Goal: Task Accomplishment & Management: Manage account settings

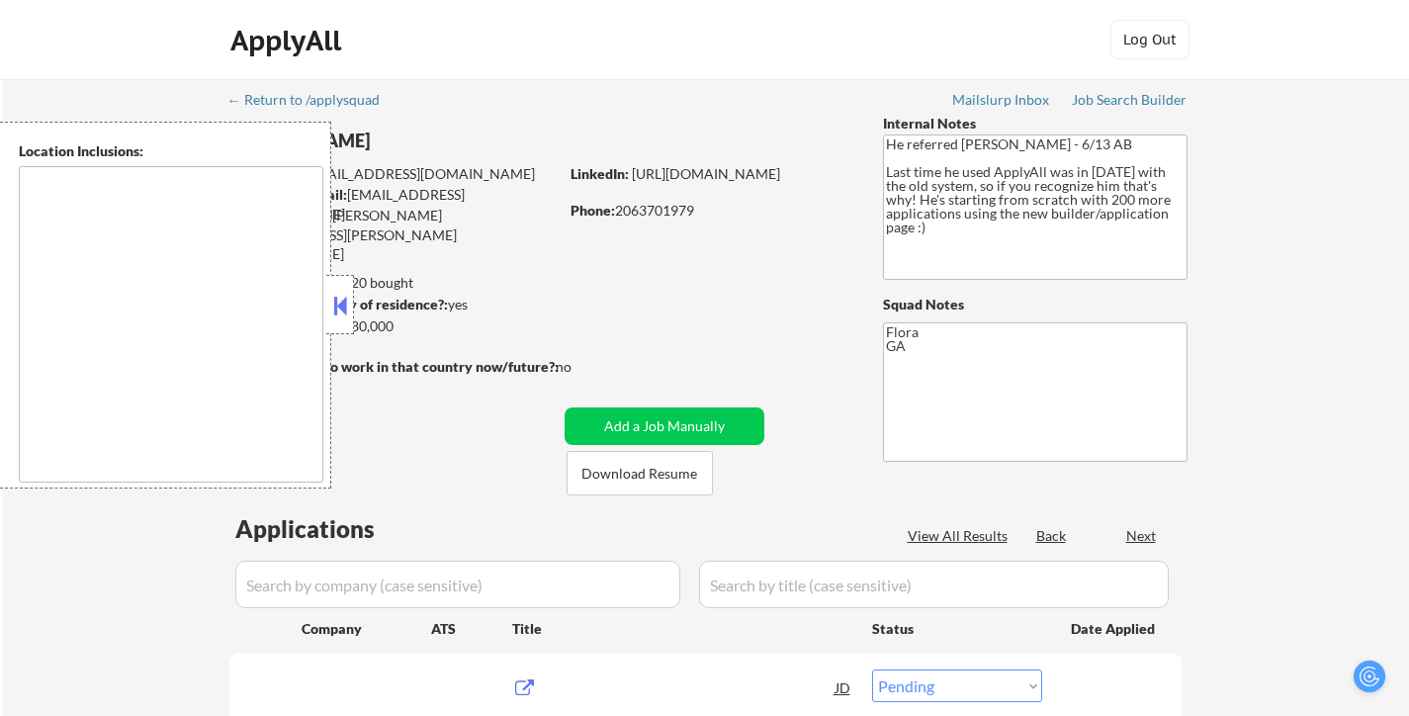
select select ""pending""
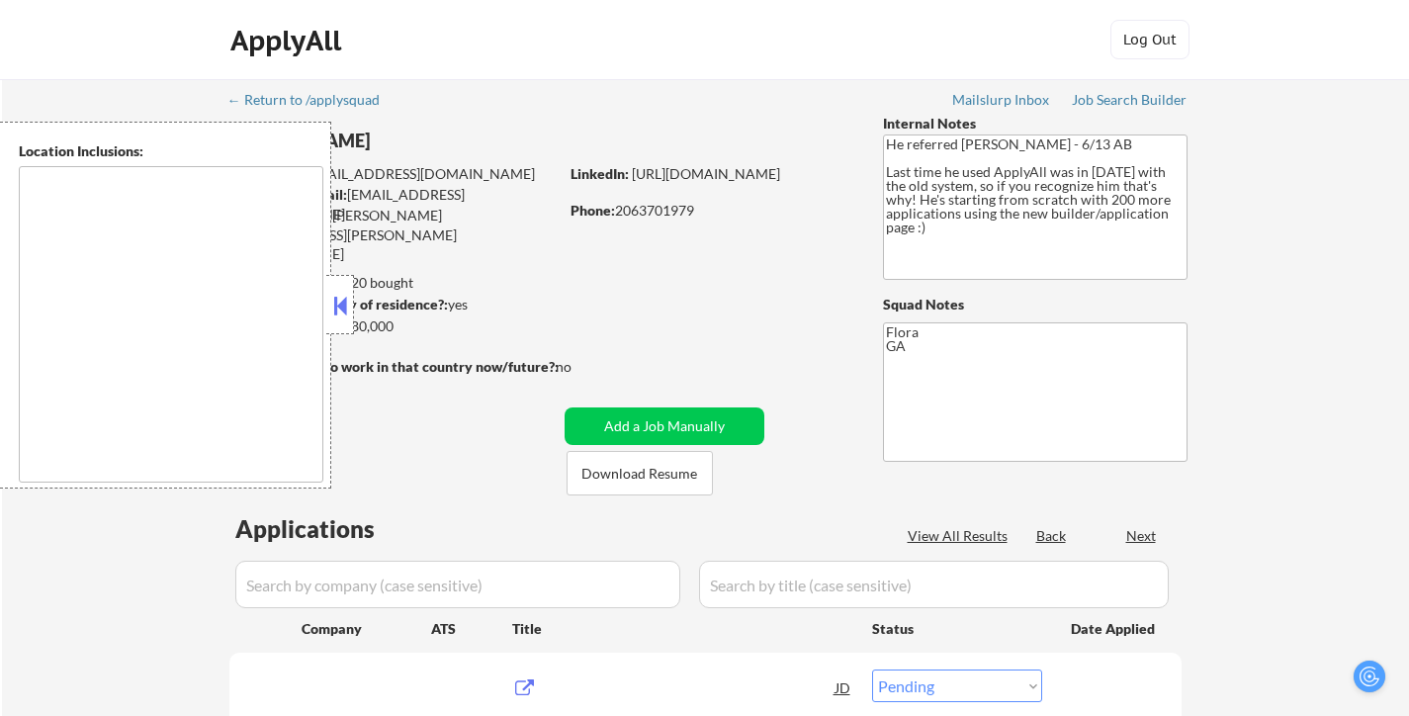
select select ""pending""
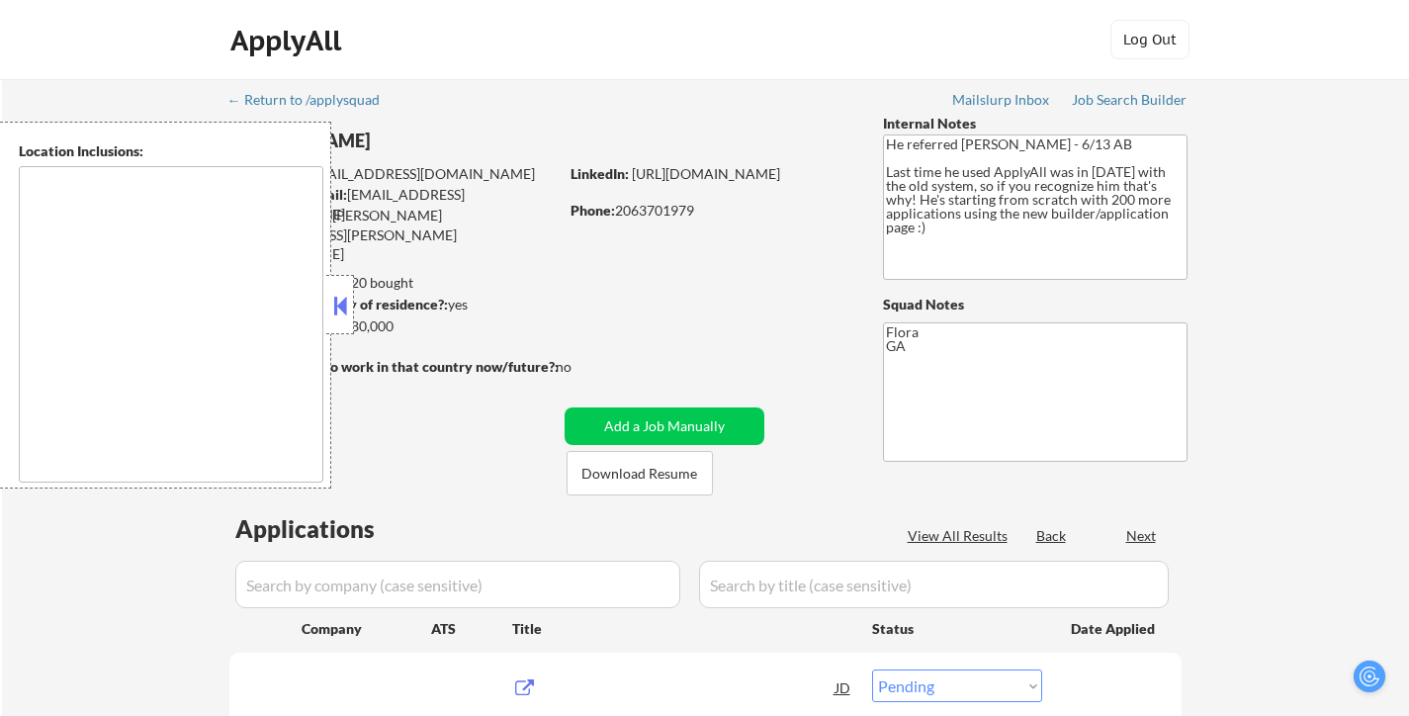
type textarea "[GEOGRAPHIC_DATA], [GEOGRAPHIC_DATA] [GEOGRAPHIC_DATA], [GEOGRAPHIC_DATA] [GEOG…"
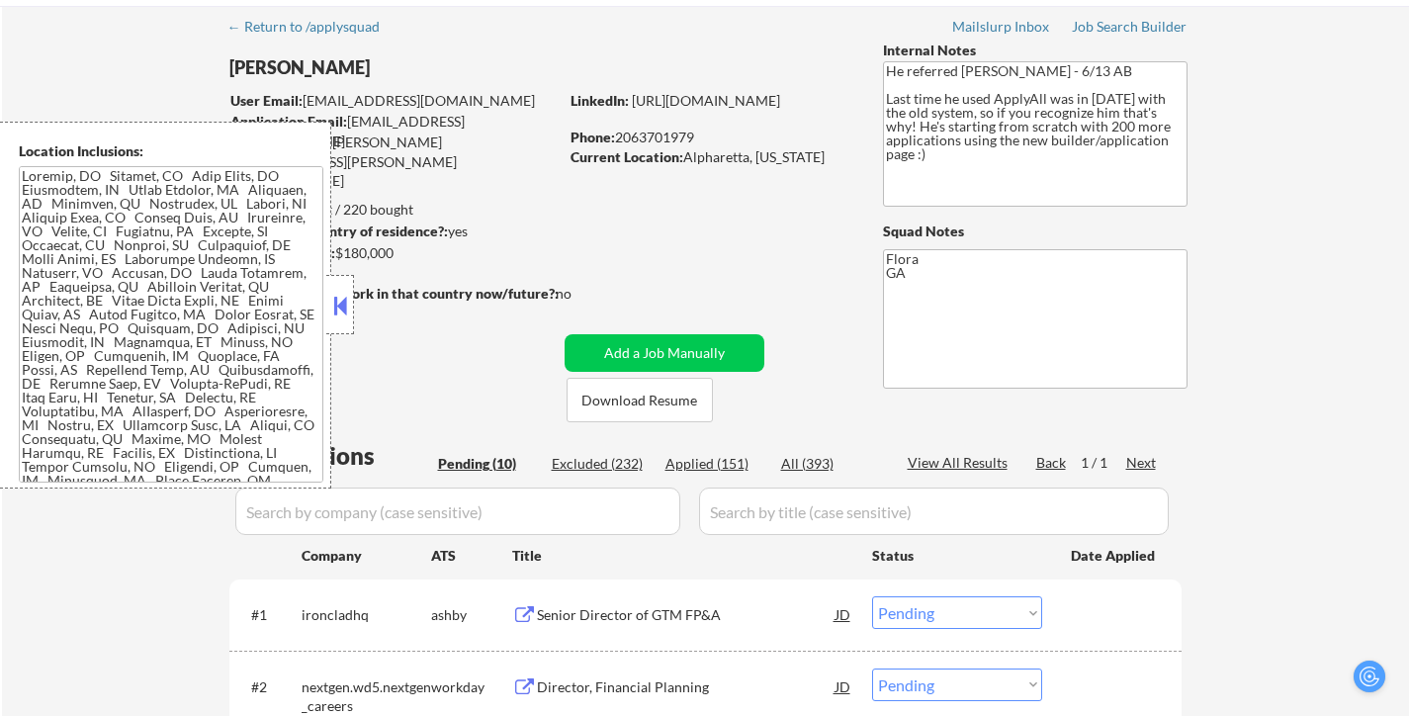
scroll to position [297, 0]
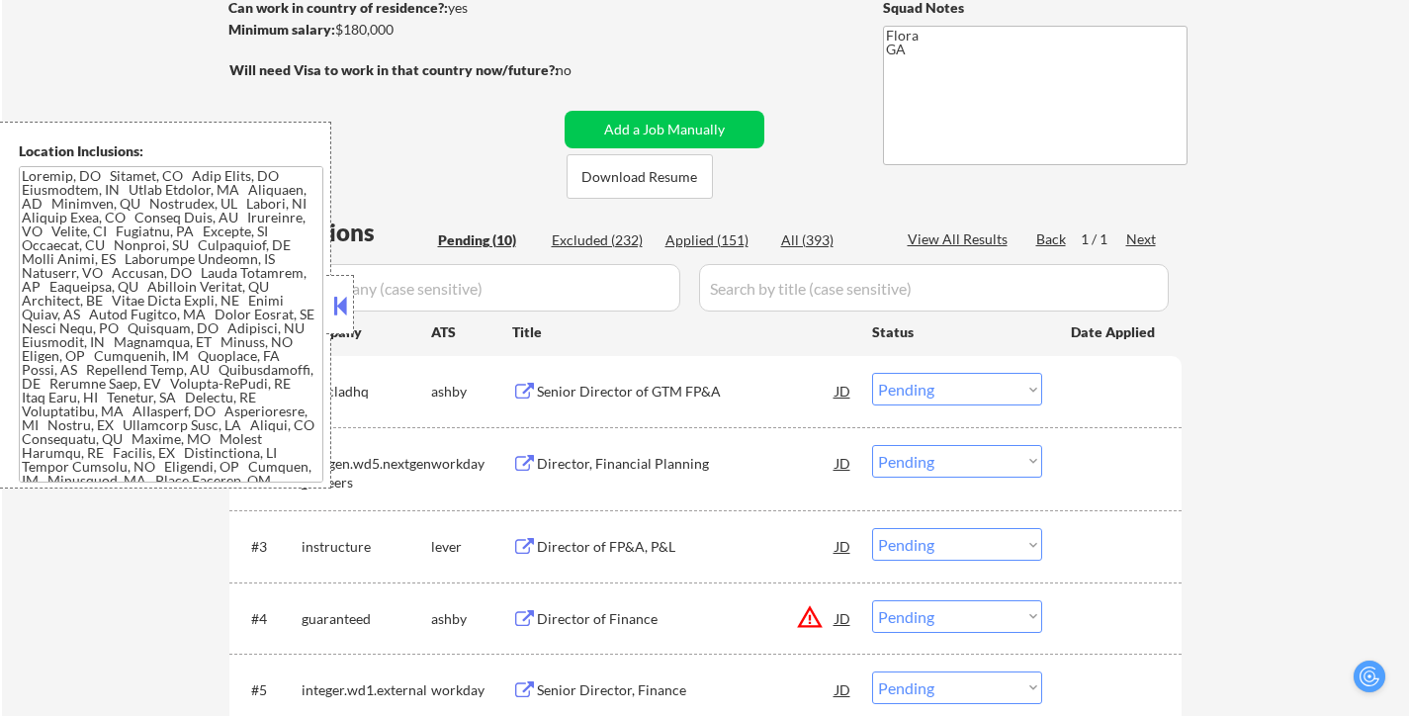
click at [341, 291] on button at bounding box center [340, 306] width 22 height 30
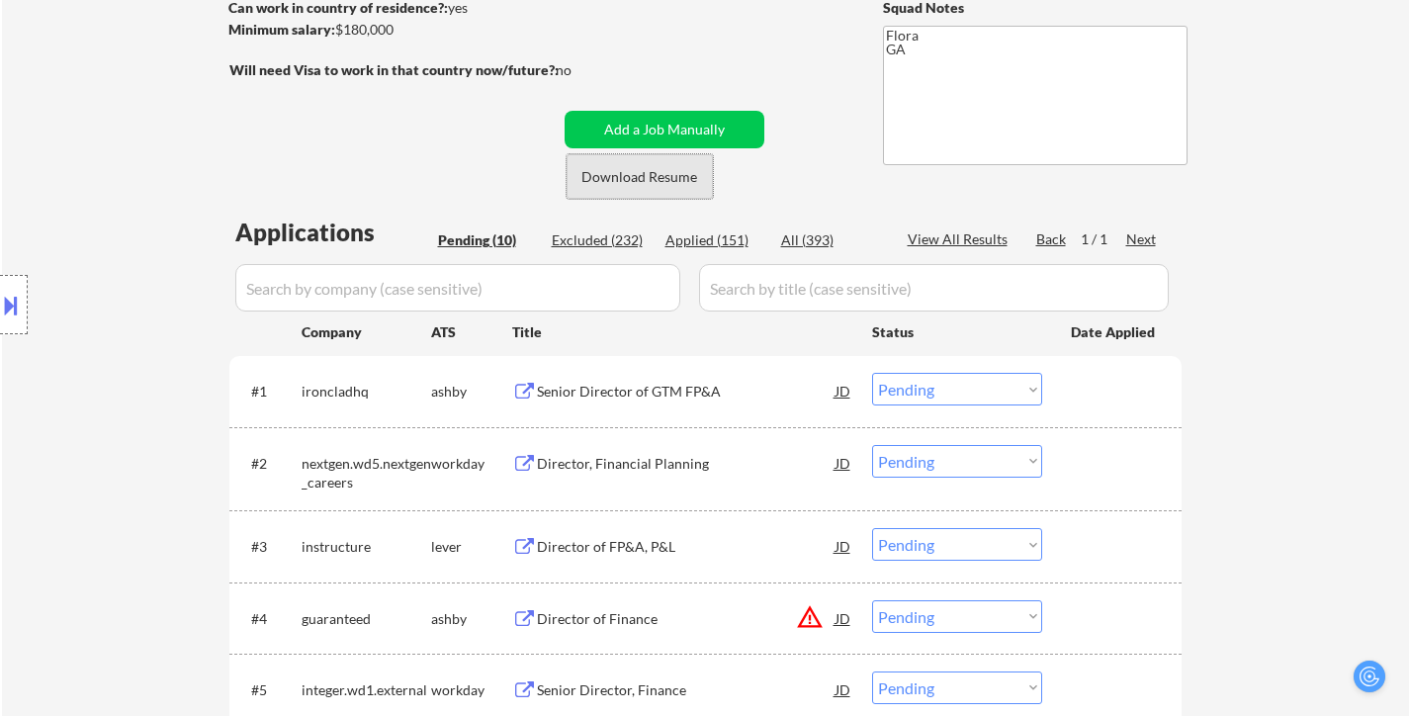
click at [646, 188] on button "Download Resume" at bounding box center [640, 176] width 146 height 44
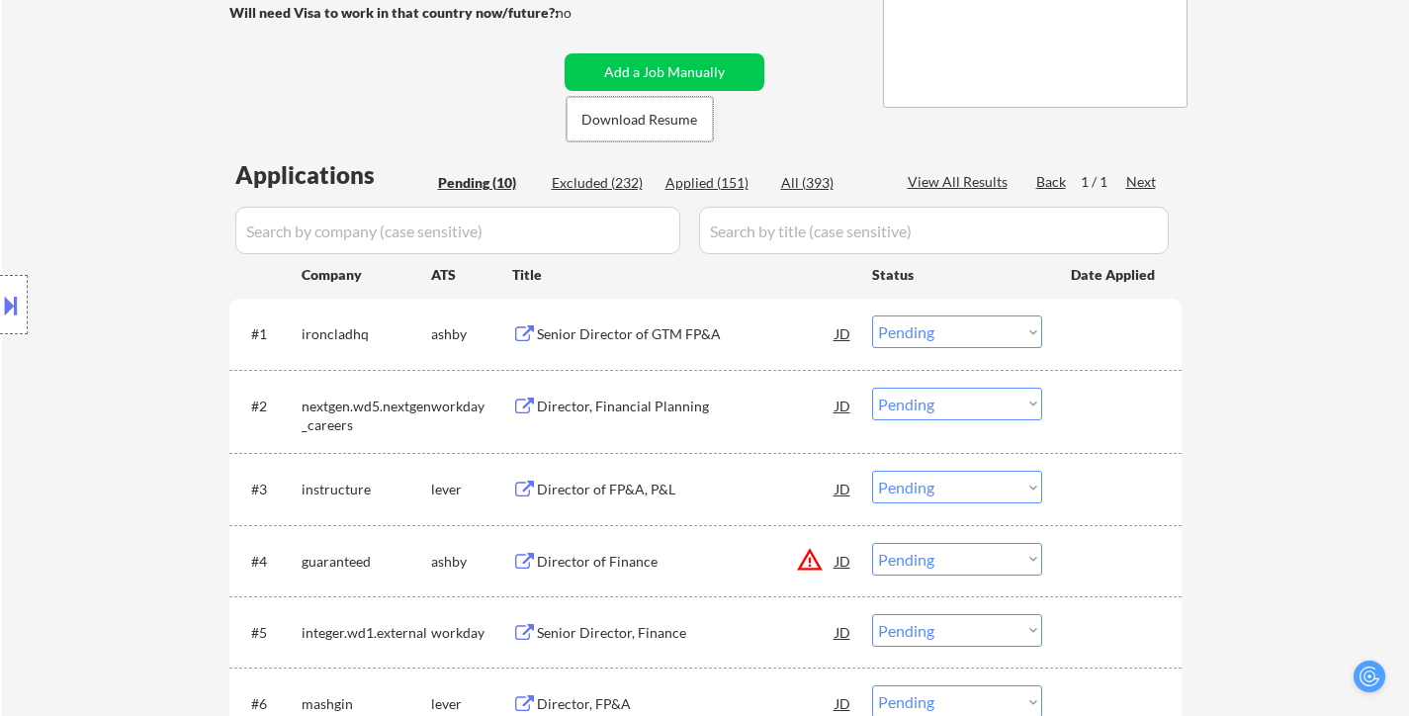
scroll to position [395, 0]
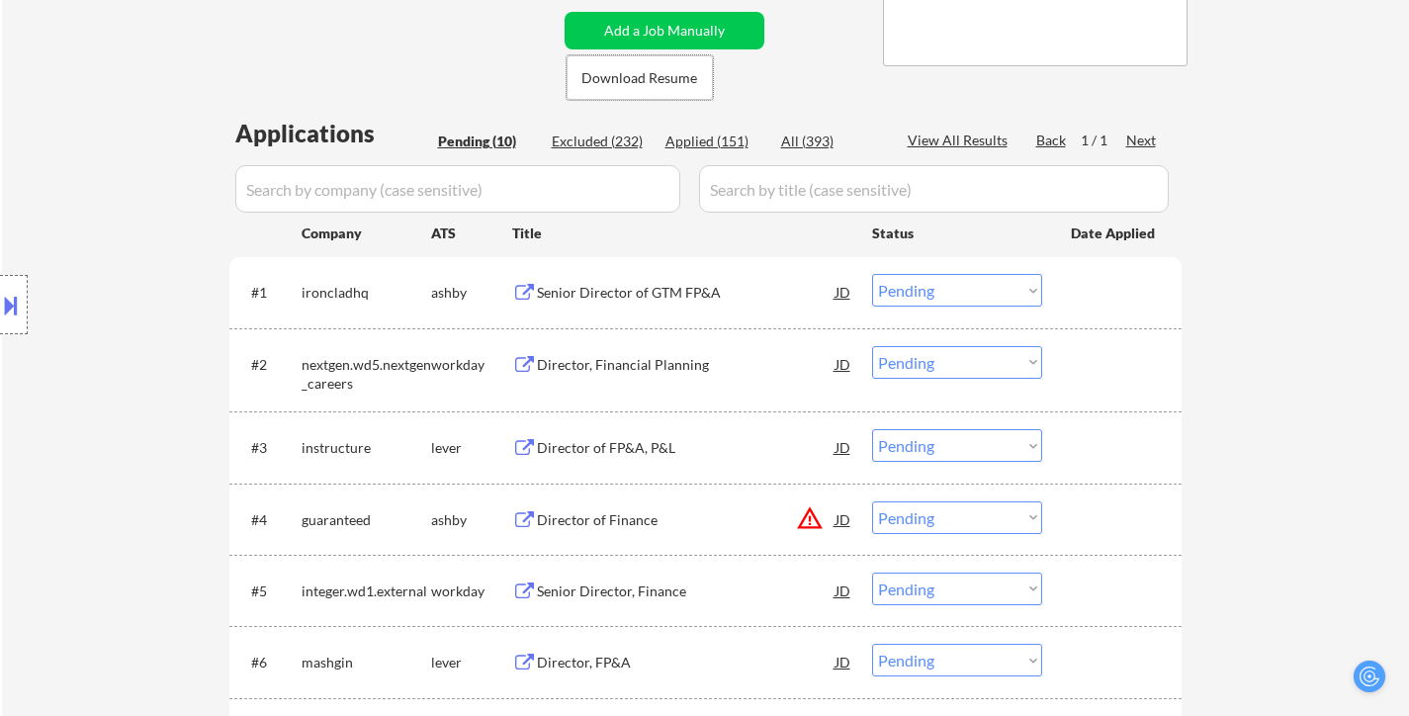
click at [659, 283] on div "Senior Director of GTM FP&A" at bounding box center [686, 293] width 299 height 20
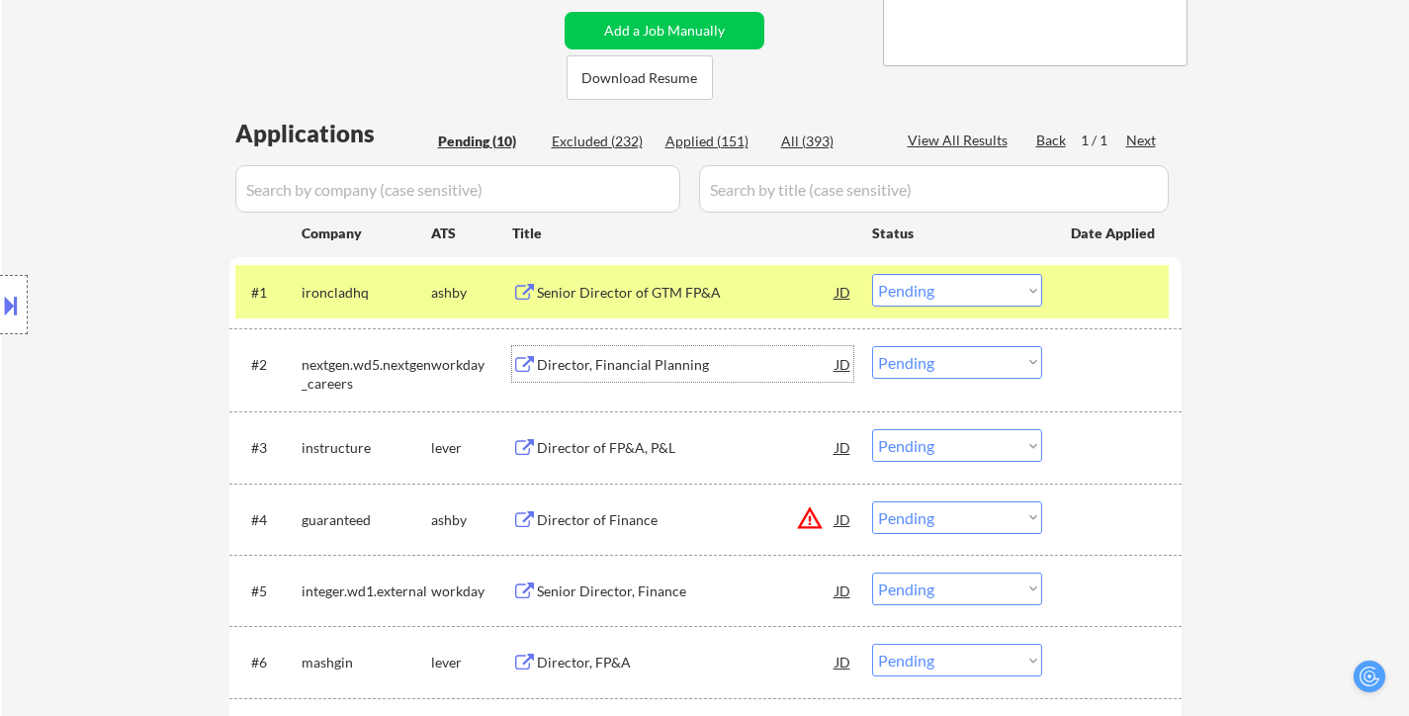
click at [702, 363] on div "Director, Financial Planning" at bounding box center [686, 365] width 299 height 20
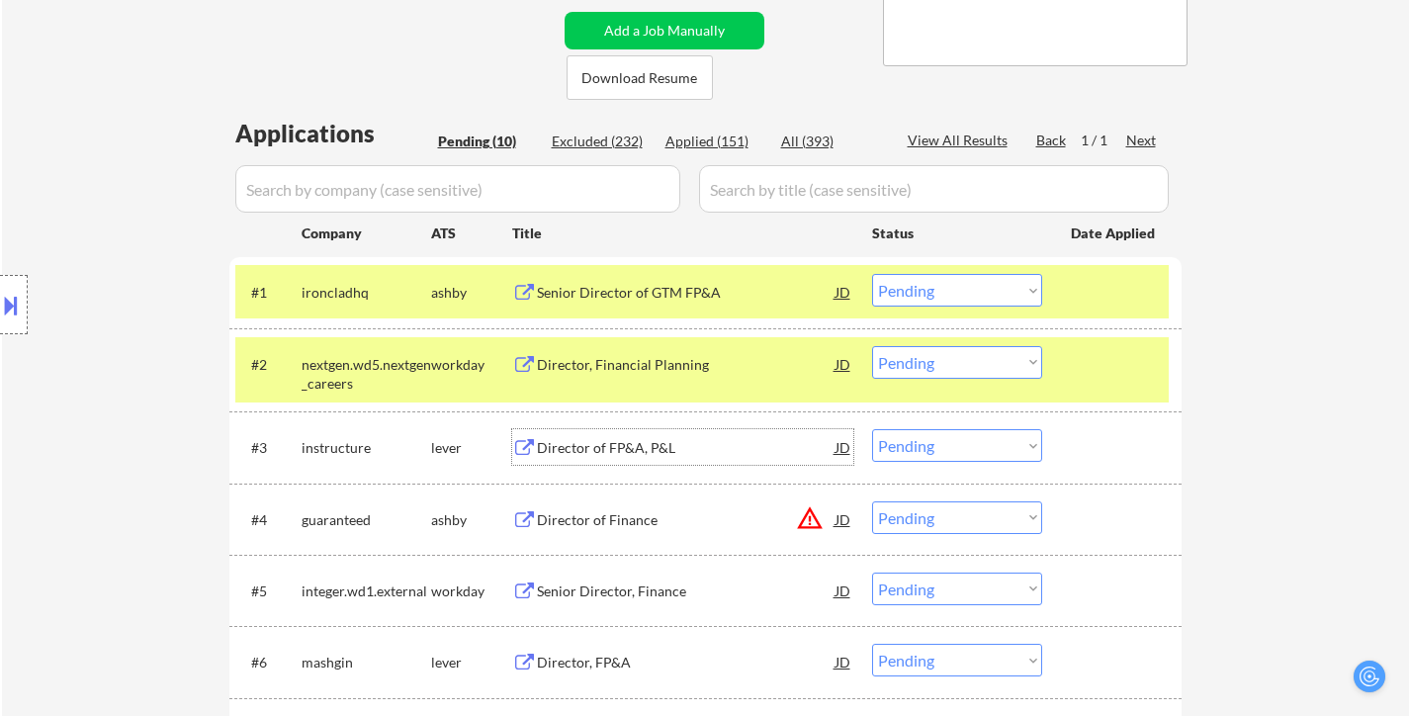
click at [636, 452] on div "Director of FP&A, P&L" at bounding box center [686, 448] width 299 height 20
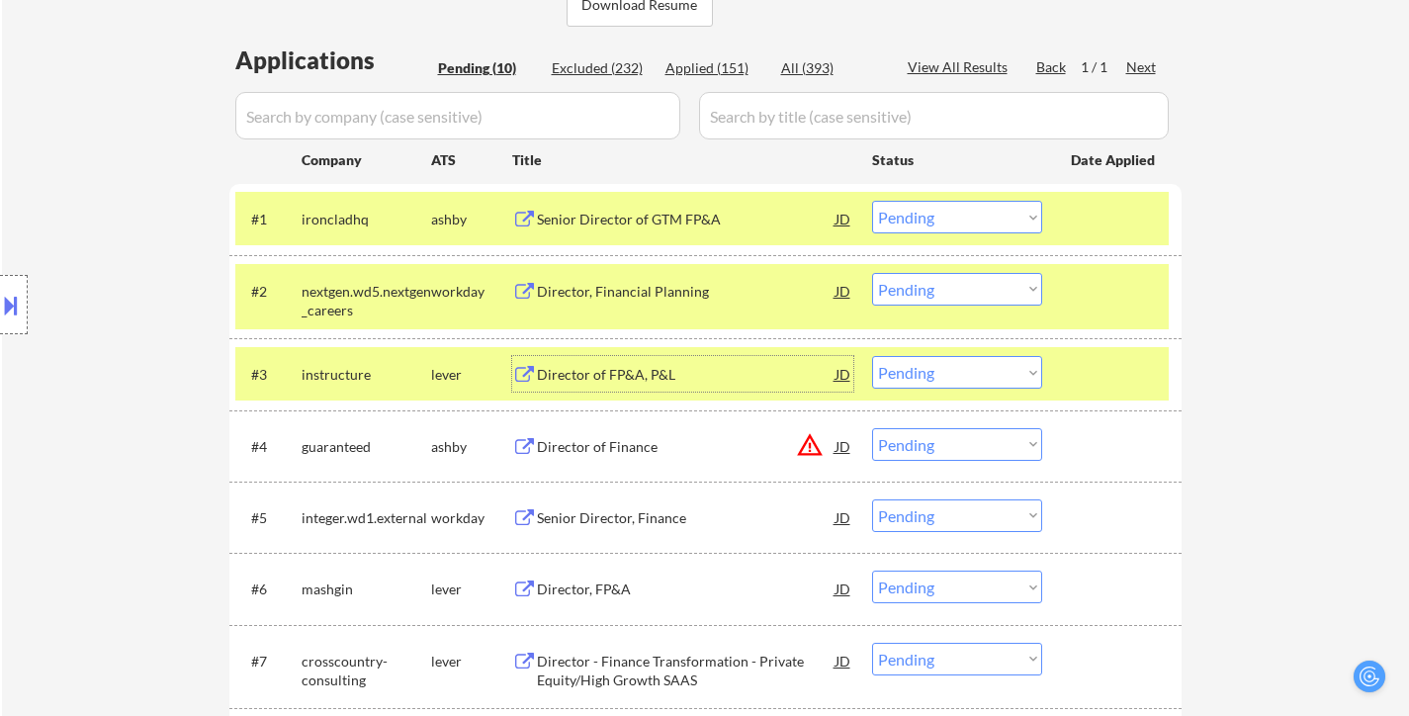
scroll to position [593, 0]
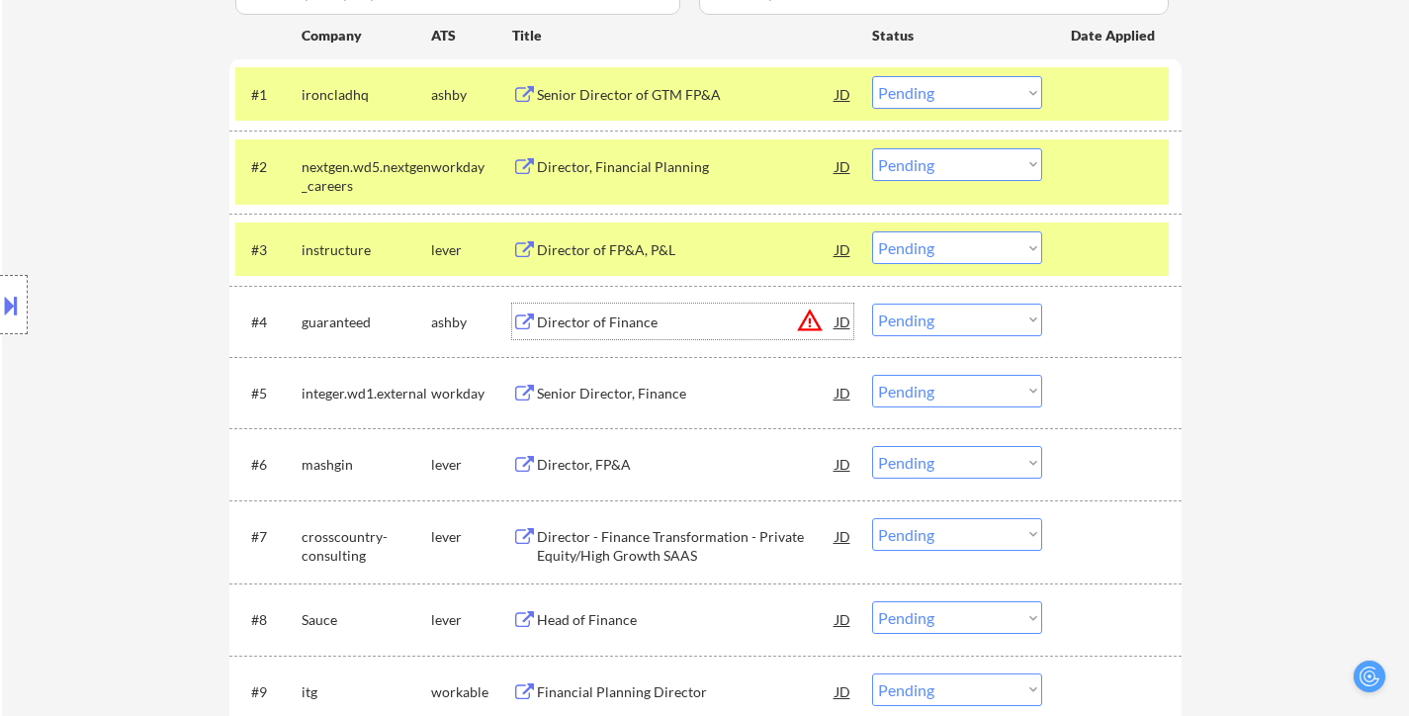
click at [663, 326] on div "Director of Finance" at bounding box center [686, 322] width 299 height 20
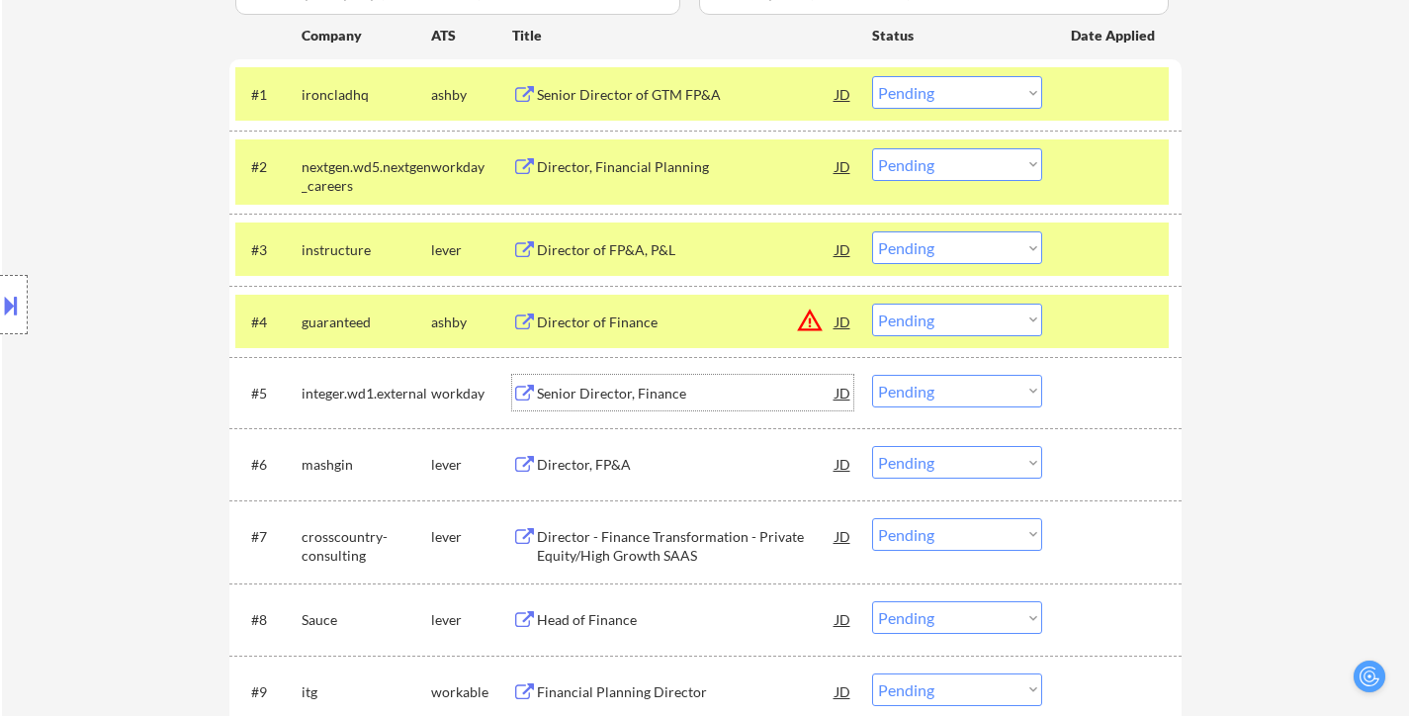
click at [617, 392] on div "Senior Director, Finance" at bounding box center [686, 394] width 299 height 20
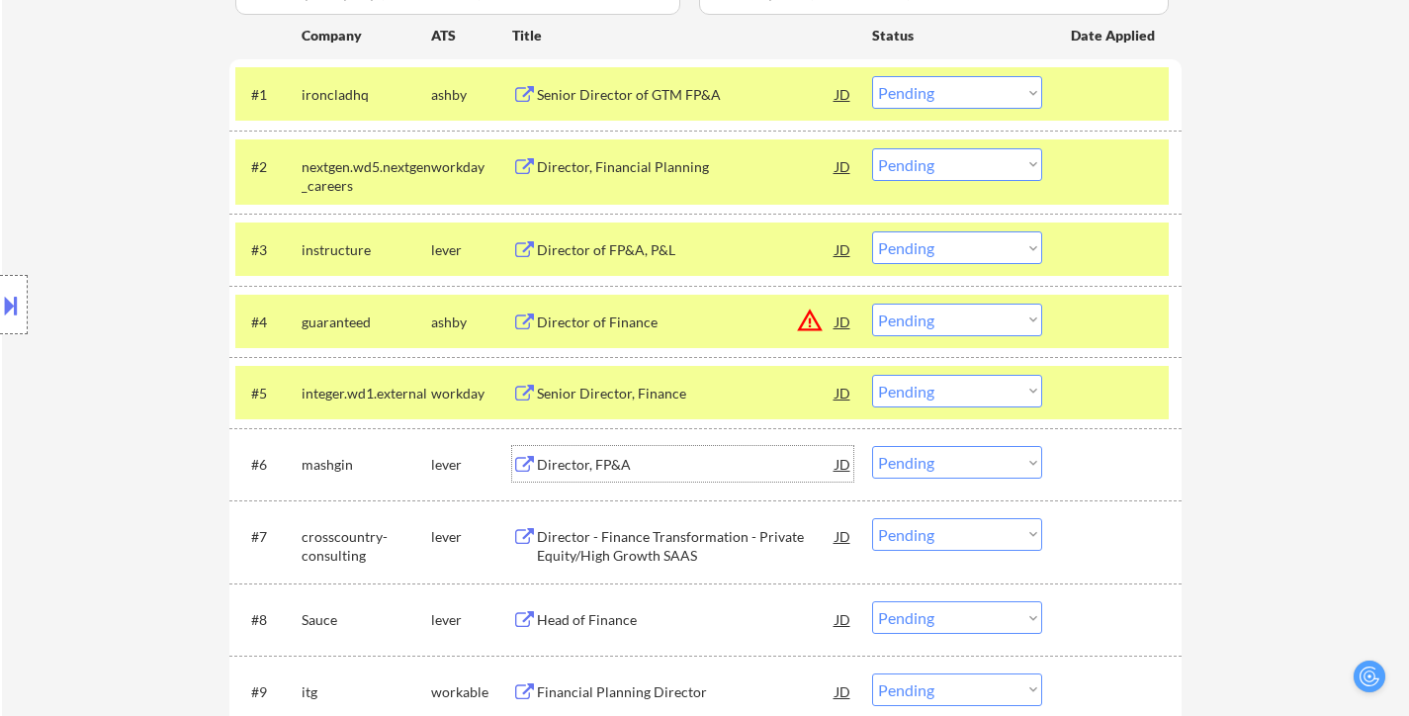
click at [608, 464] on div "Director, FP&A" at bounding box center [686, 465] width 299 height 20
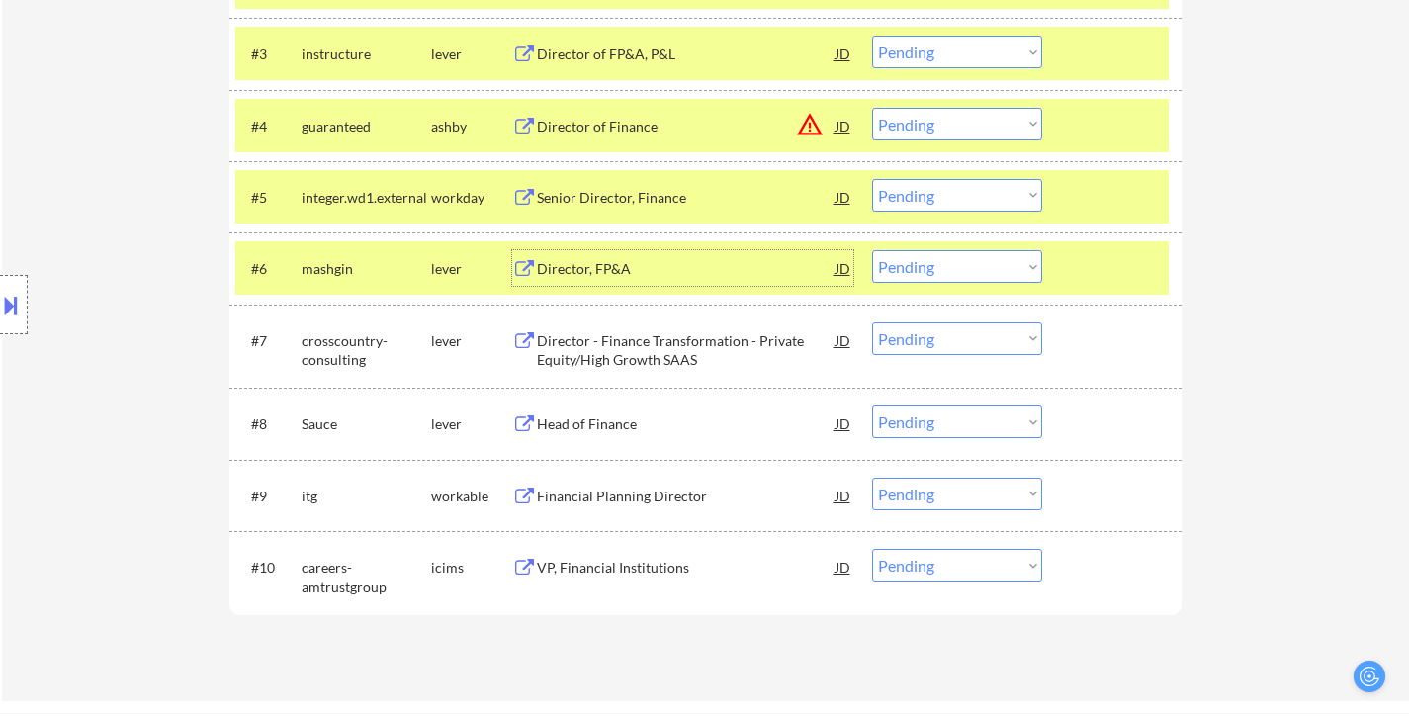
scroll to position [791, 0]
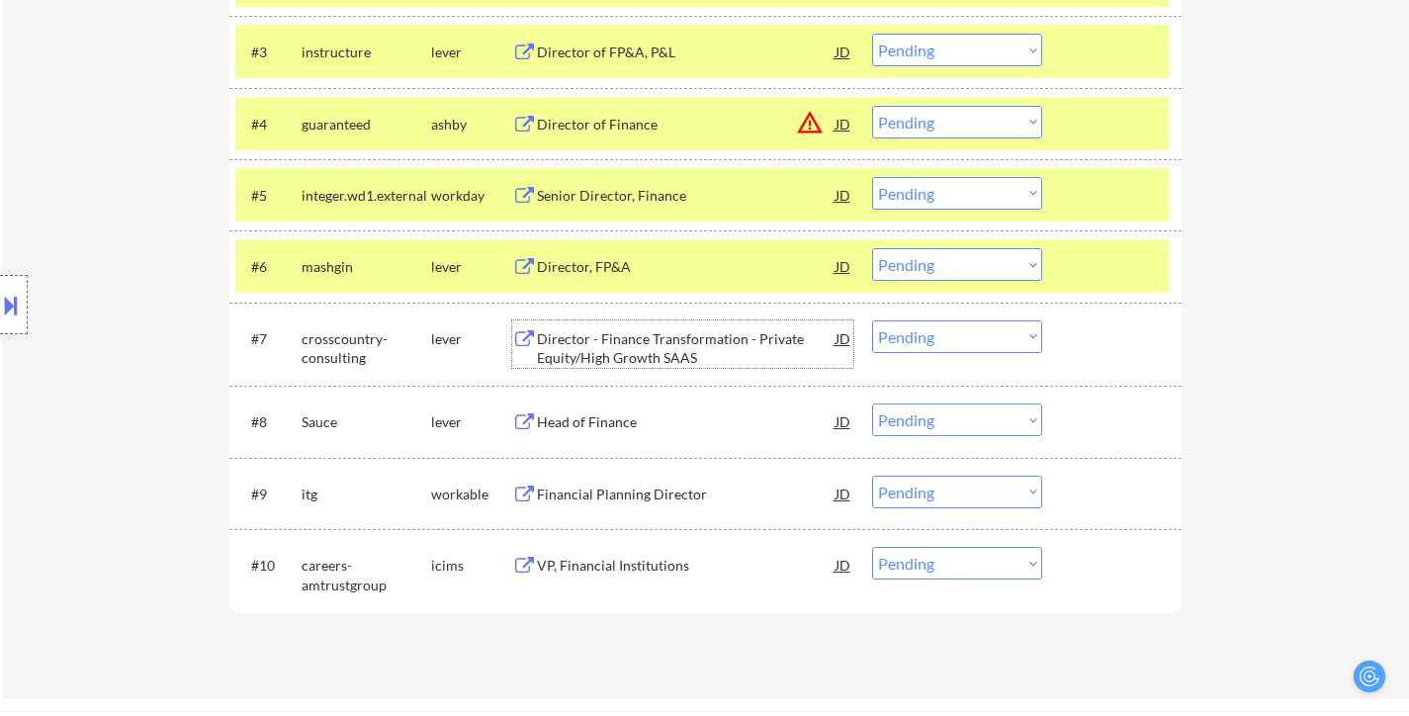
click at [615, 365] on div "Director - Finance Transformation - Private Equity/High Growth SAAS" at bounding box center [686, 348] width 299 height 39
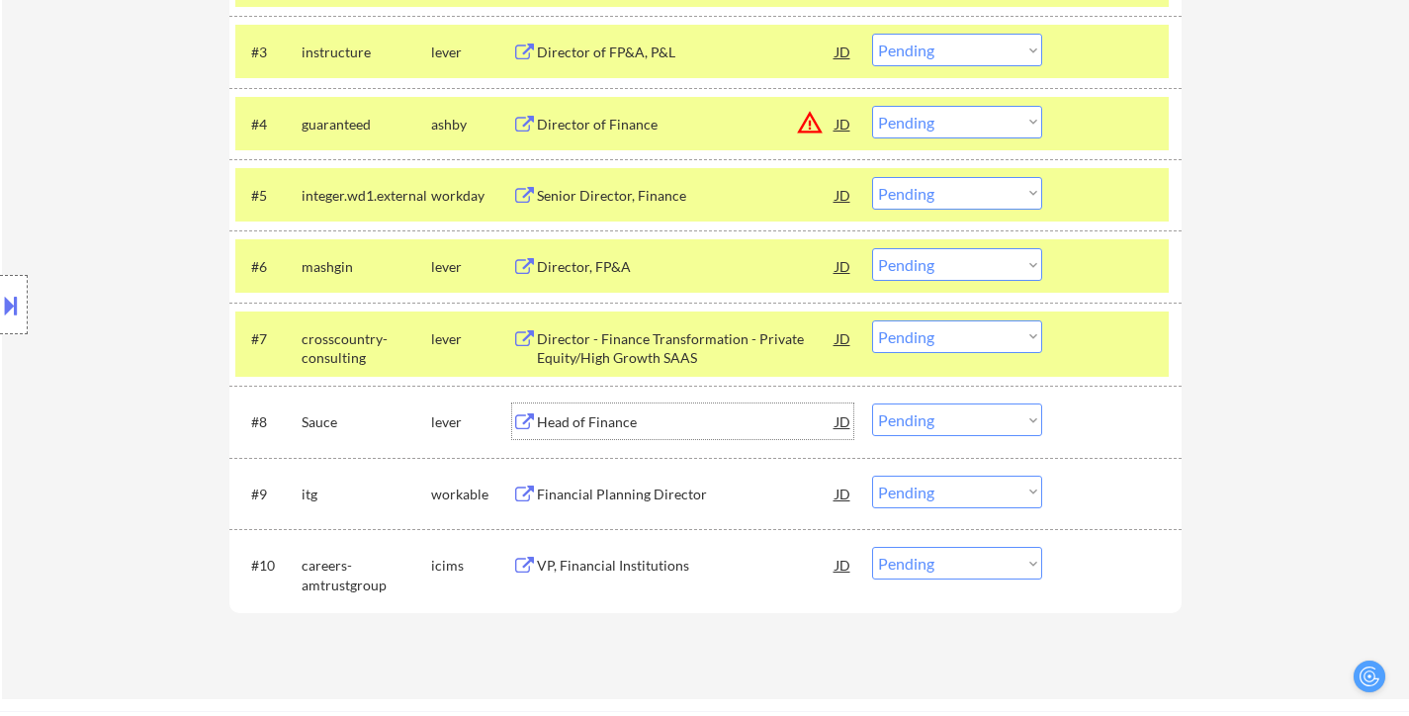
click at [599, 417] on div "Head of Finance" at bounding box center [686, 422] width 299 height 20
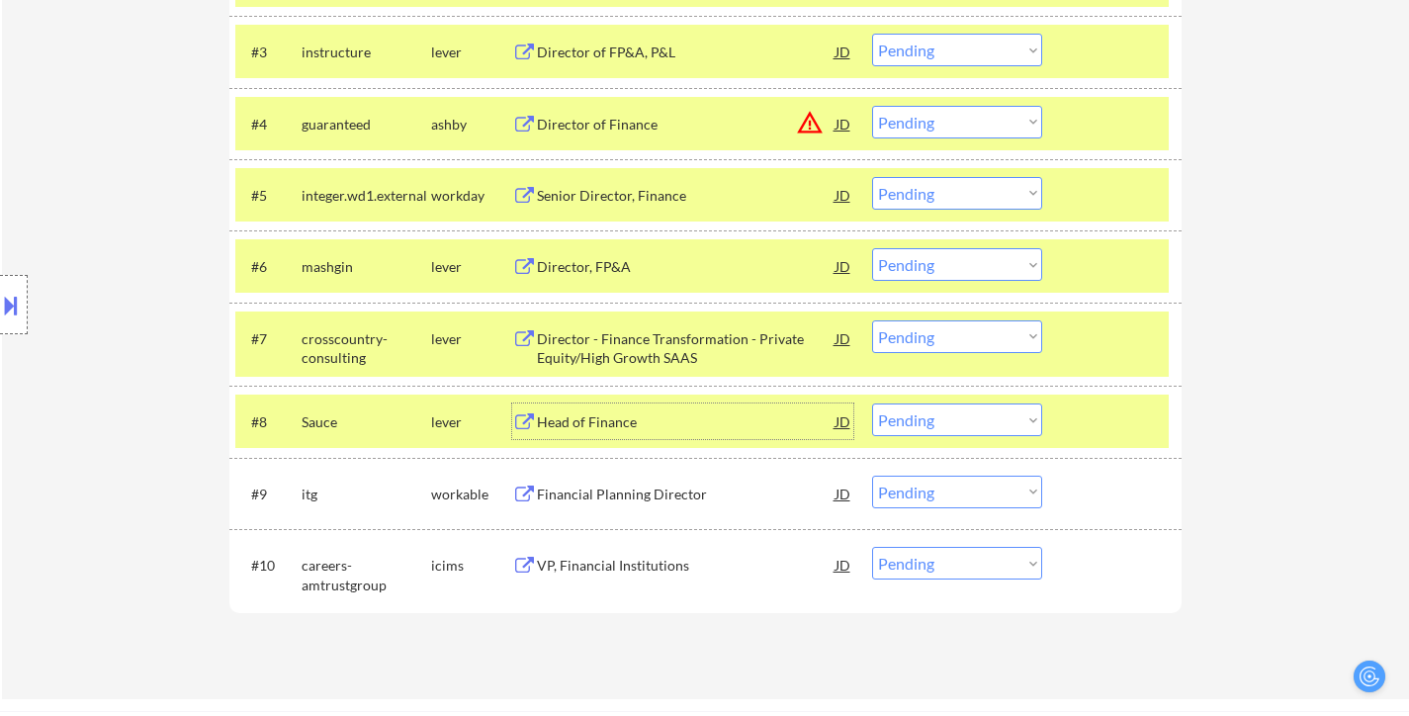
click at [609, 493] on div "Financial Planning Director" at bounding box center [686, 494] width 299 height 20
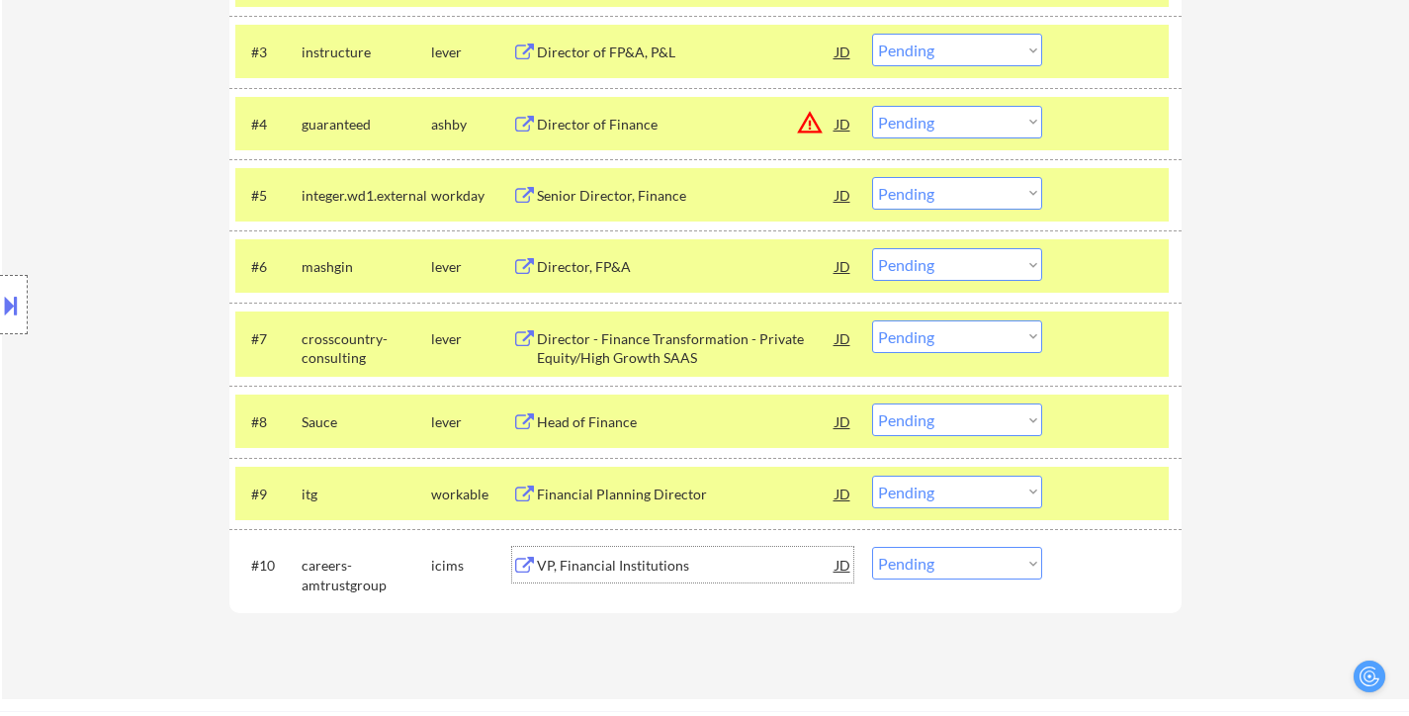
click at [635, 574] on div "VP, Financial Institutions" at bounding box center [686, 566] width 299 height 20
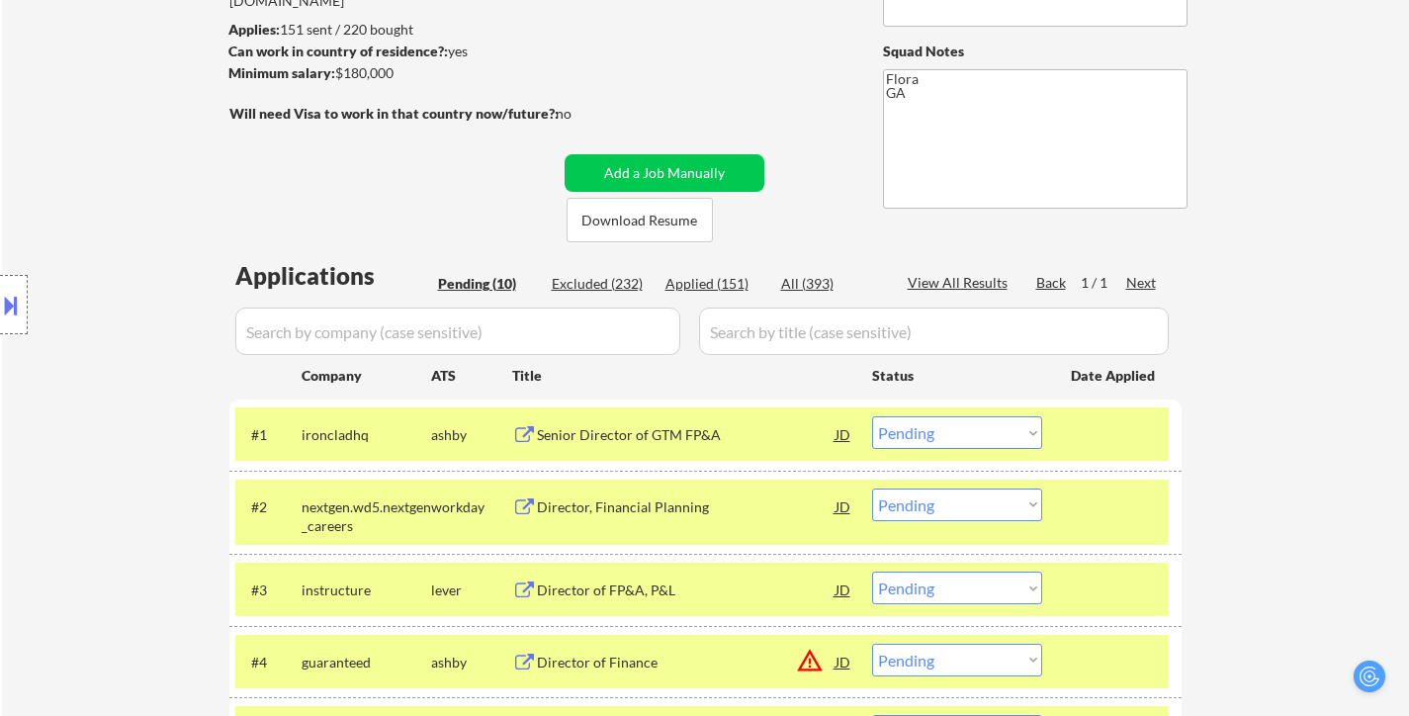
scroll to position [297, 0]
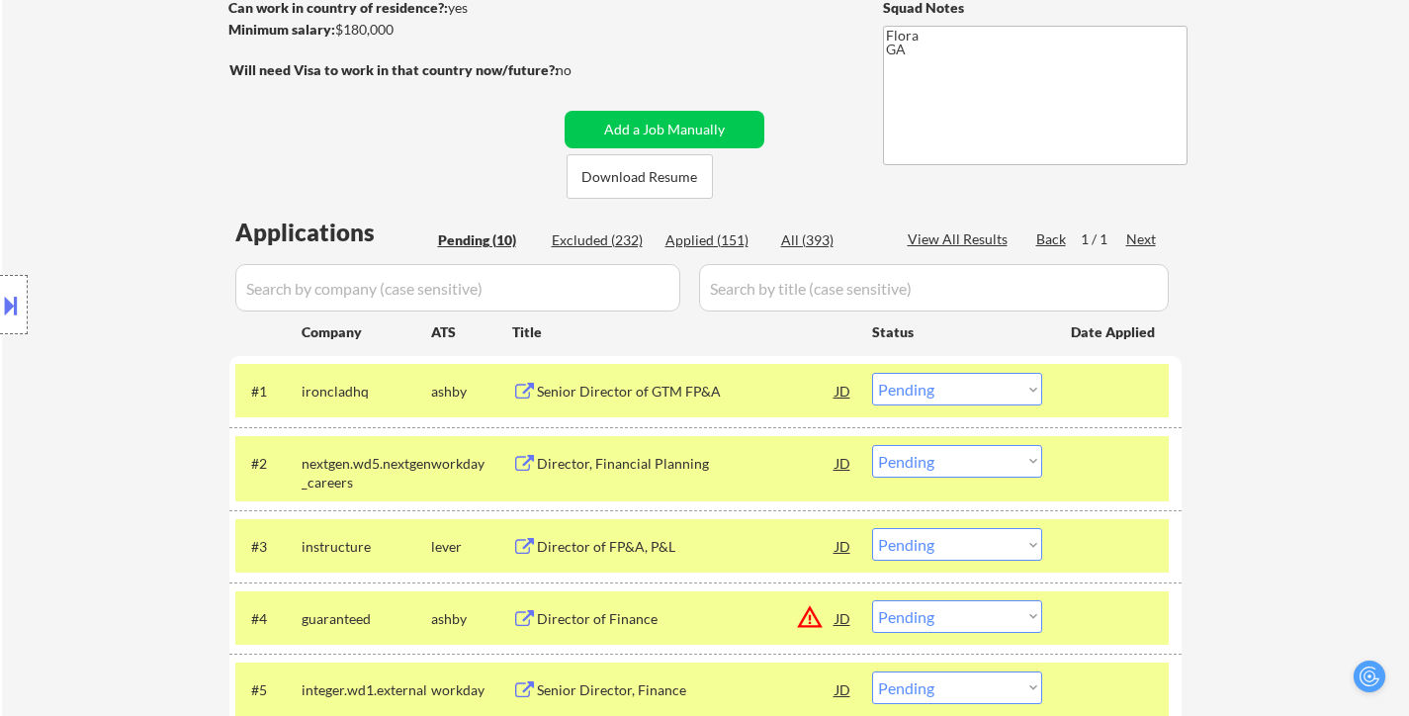
click at [655, 388] on div "Senior Director of GTM FP&A" at bounding box center [686, 392] width 299 height 20
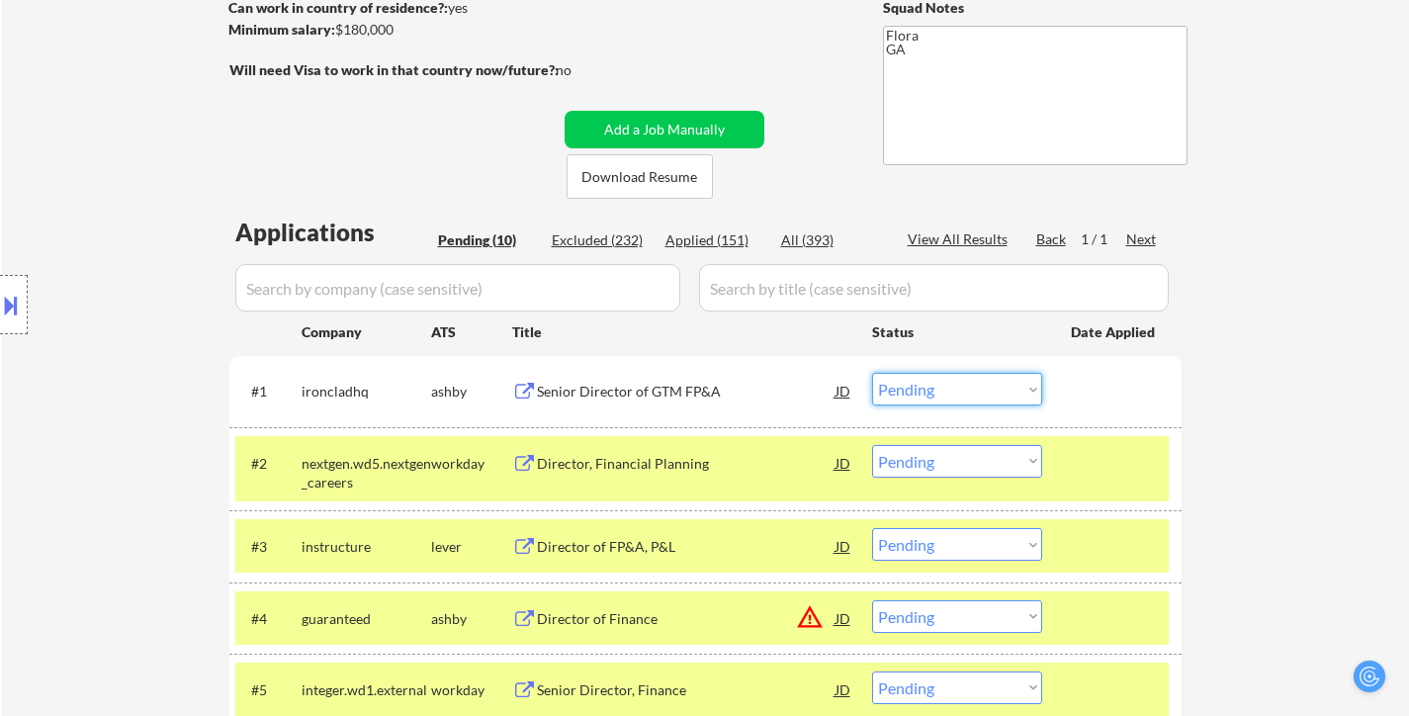
click at [1003, 382] on select "Choose an option... Pending Applied Excluded (Questions) Excluded (Expired) Exc…" at bounding box center [957, 389] width 170 height 33
select select ""excluded__bad_match_""
click at [872, 373] on select "Choose an option... Pending Applied Excluded (Questions) Excluded (Expired) Exc…" at bounding box center [957, 389] width 170 height 33
click at [627, 466] on div "Director, Financial Planning" at bounding box center [686, 464] width 299 height 20
